Goal: Transaction & Acquisition: Purchase product/service

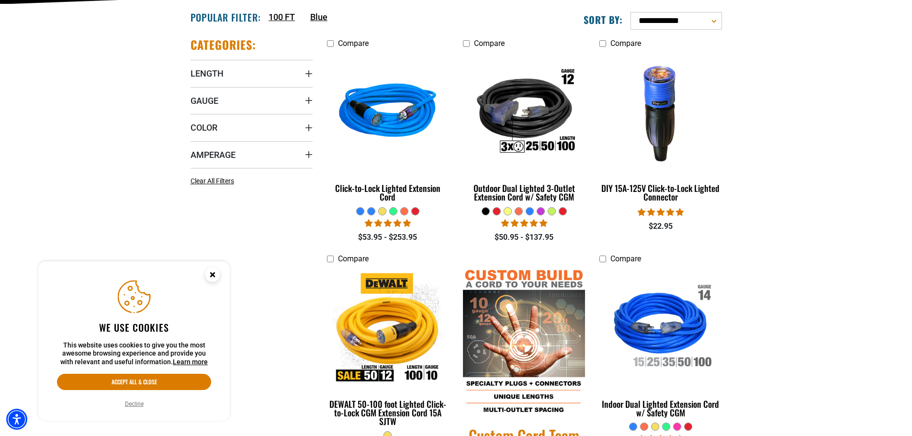
scroll to position [239, 0]
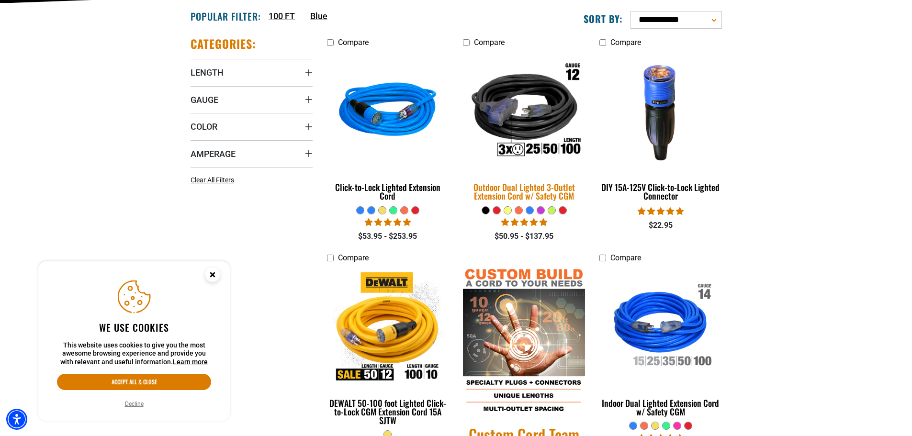
click at [563, 196] on div "Outdoor Dual Lighted 3-Outlet Extension Cord w/ Safety CGM" at bounding box center [524, 191] width 122 height 17
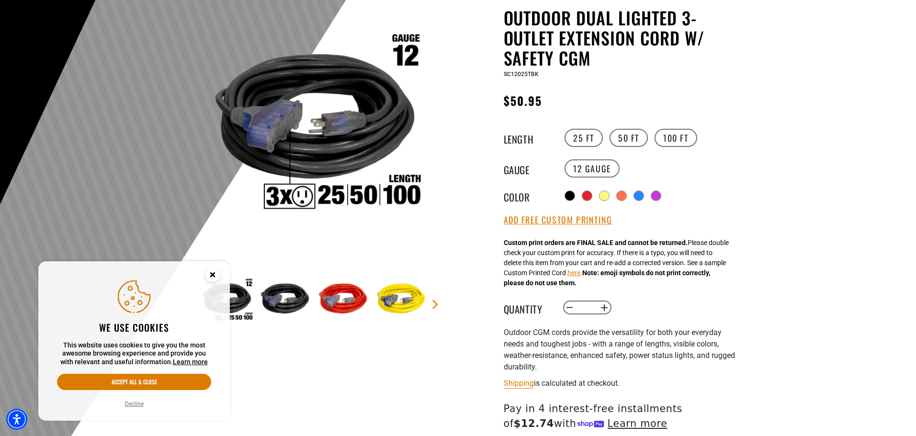
scroll to position [144, 0]
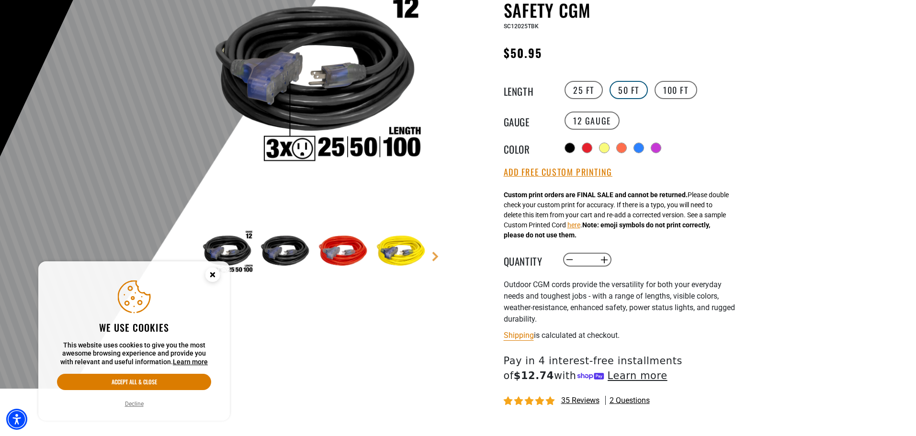
click at [624, 90] on label "50 FT" at bounding box center [628, 90] width 38 height 18
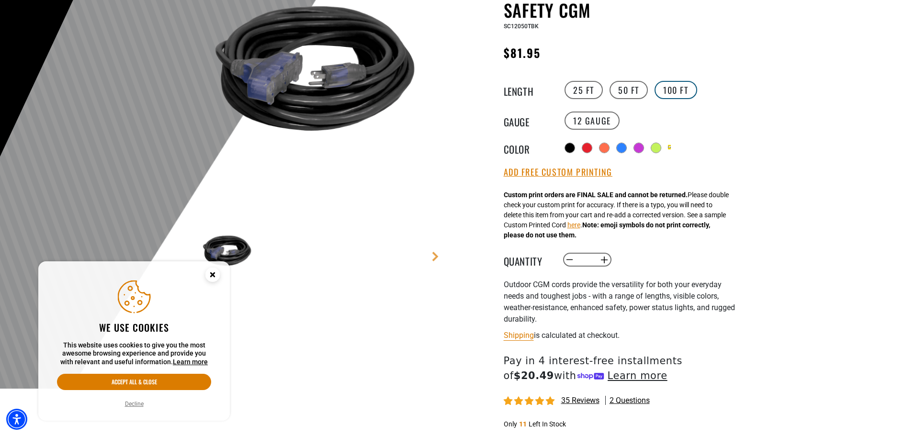
click at [666, 82] on label "100 FT" at bounding box center [675, 90] width 43 height 18
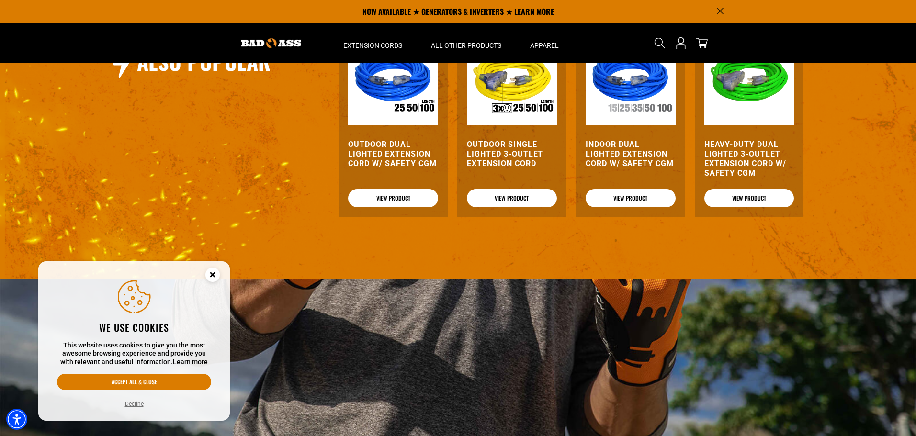
scroll to position [1101, 0]
